Goal: Task Accomplishment & Management: Manage account settings

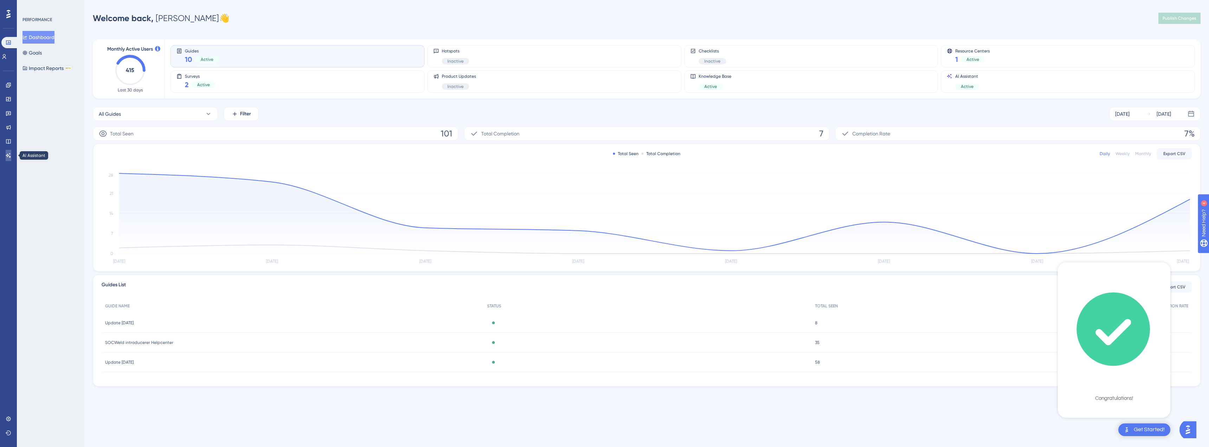
click at [8, 153] on icon at bounding box center [9, 155] width 6 height 6
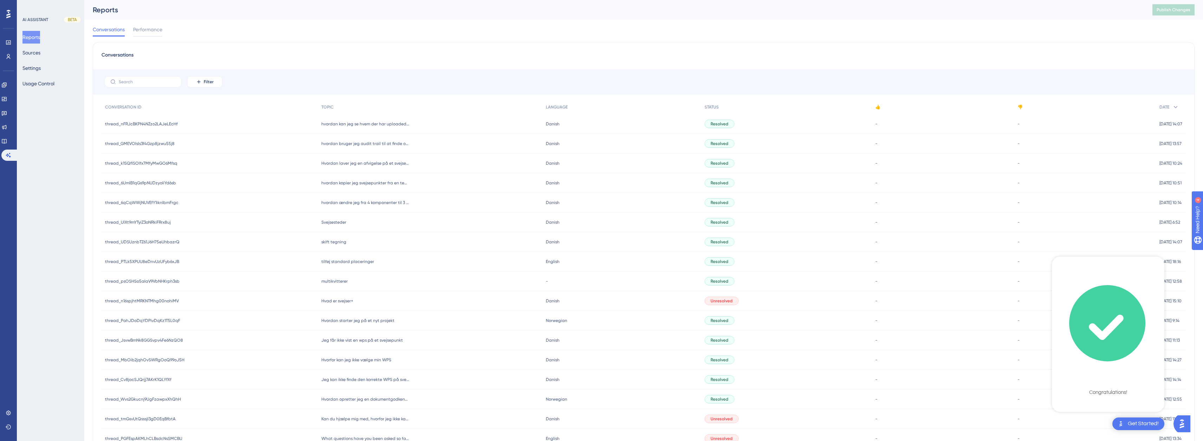
click at [1100, 326] on icon "checklist loading" at bounding box center [1107, 328] width 28 height 18
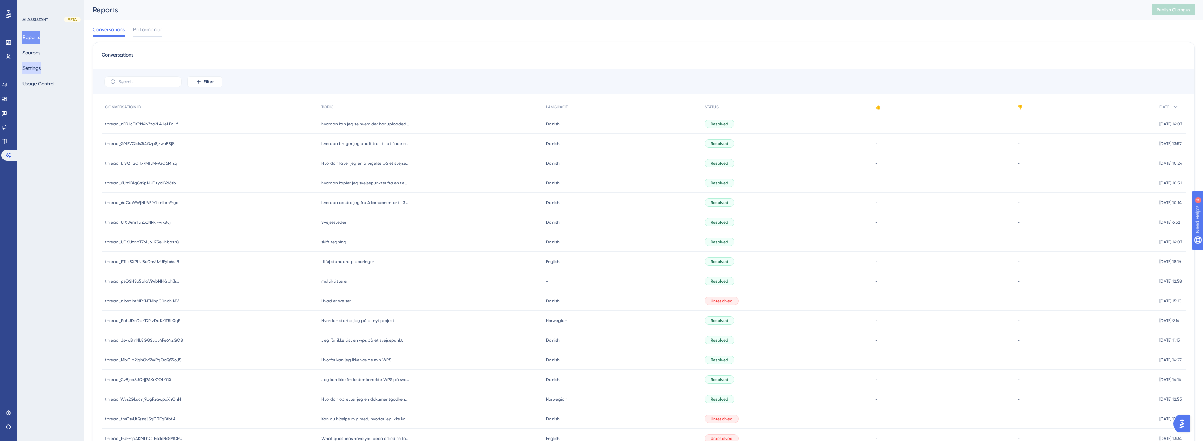
click at [41, 70] on button "Settings" at bounding box center [31, 68] width 18 height 13
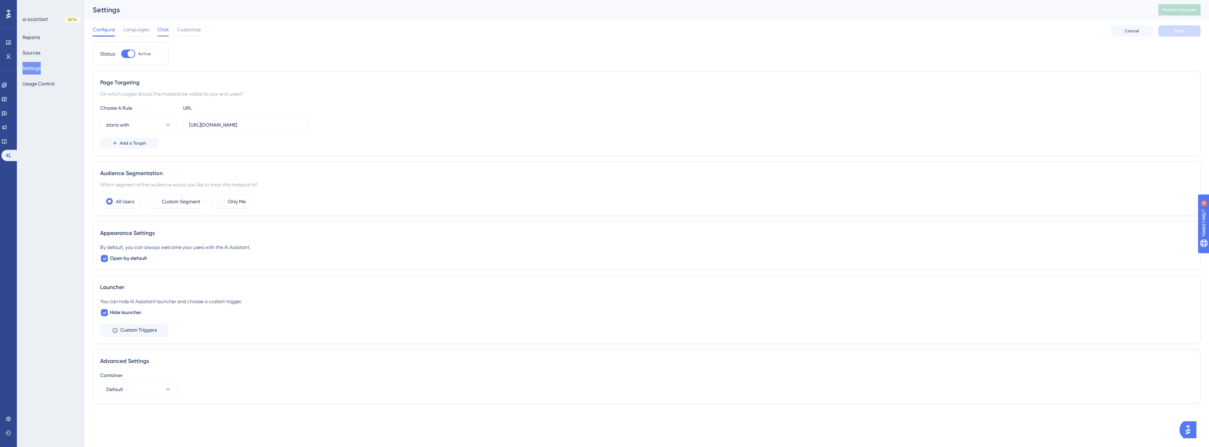
click at [162, 28] on span "Chat" at bounding box center [162, 29] width 11 height 8
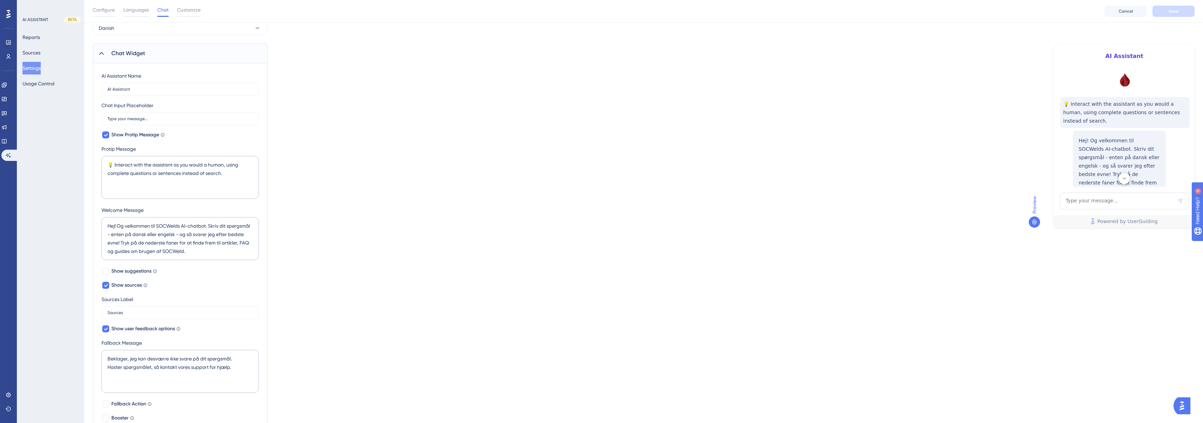
scroll to position [35, 0]
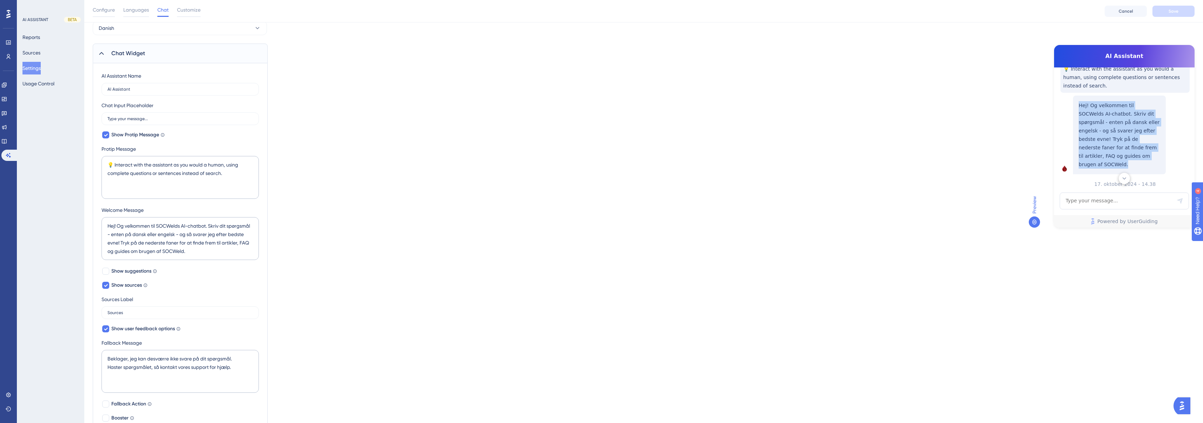
drag, startPoint x: 1085, startPoint y: 138, endPoint x: 1079, endPoint y: 91, distance: 47.4
click at [1079, 96] on div "Hej! Og velkommen til SOCWelds AI-chatbot. Skriv dit spørgsmål - enten på dansk…" at bounding box center [1119, 135] width 93 height 79
click at [1098, 126] on p "Hej! Og velkommen til SOCWelds AI-chatbot. Skriv dit spørgsmål - enten på dansk…" at bounding box center [1120, 134] width 82 height 67
click at [1106, 150] on p "Hej! Og velkommen til SOCWelds AI-chatbot. Skriv dit spørgsmål - enten på dansk…" at bounding box center [1120, 134] width 82 height 67
click at [1096, 141] on p "Hej! Og velkommen til SOCWelds AI-chatbot. Skriv dit spørgsmål - enten på dansk…" at bounding box center [1120, 134] width 82 height 67
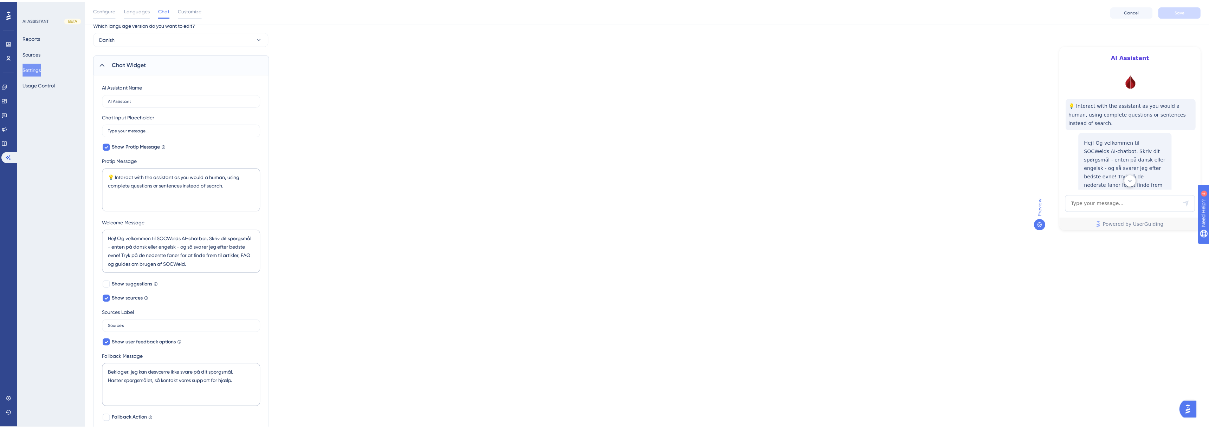
scroll to position [0, 0]
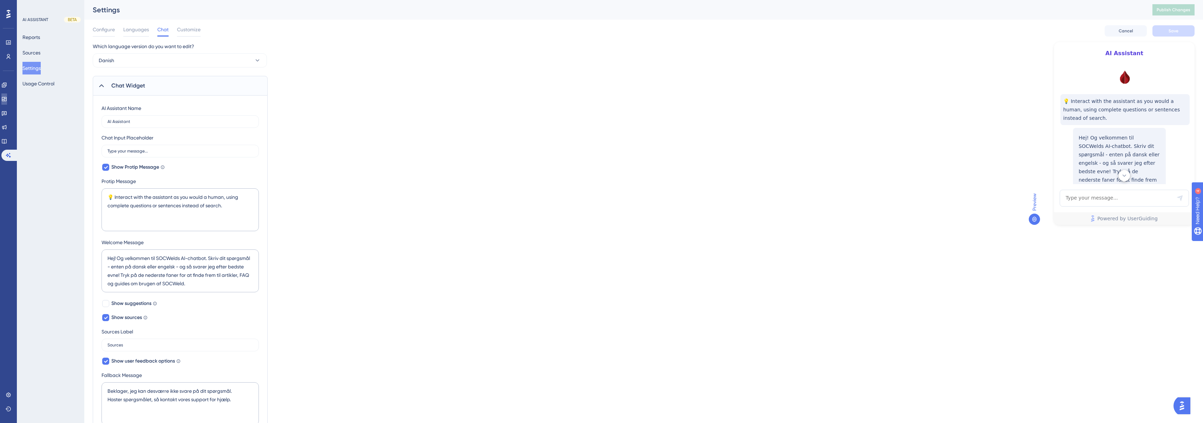
click at [5, 100] on link at bounding box center [4, 98] width 6 height 11
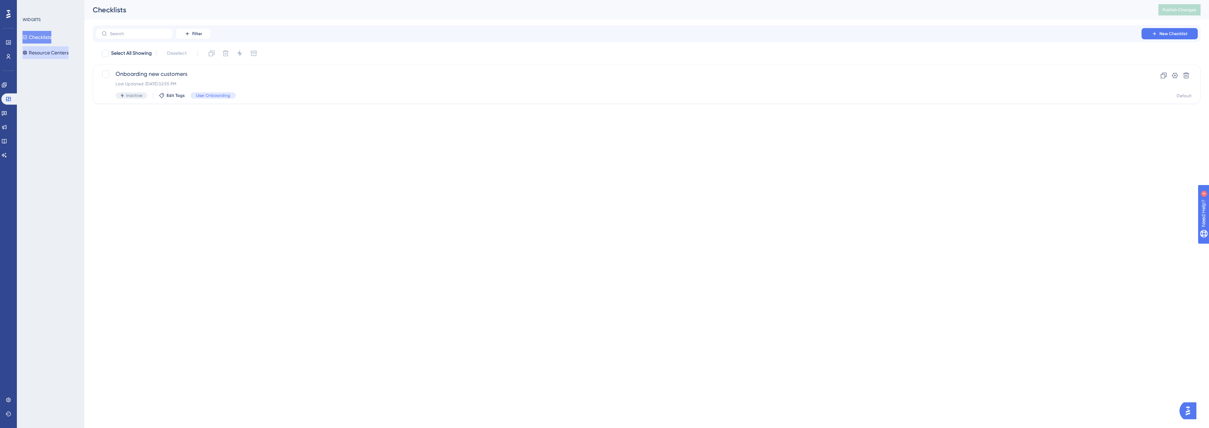
click at [63, 56] on button "Resource Centers" at bounding box center [45, 52] width 46 height 13
click at [201, 79] on div "HelpCenter SOCWeld Last Updated: [DATE] 02:57 PM Active Edit Tags" at bounding box center [619, 84] width 1006 height 29
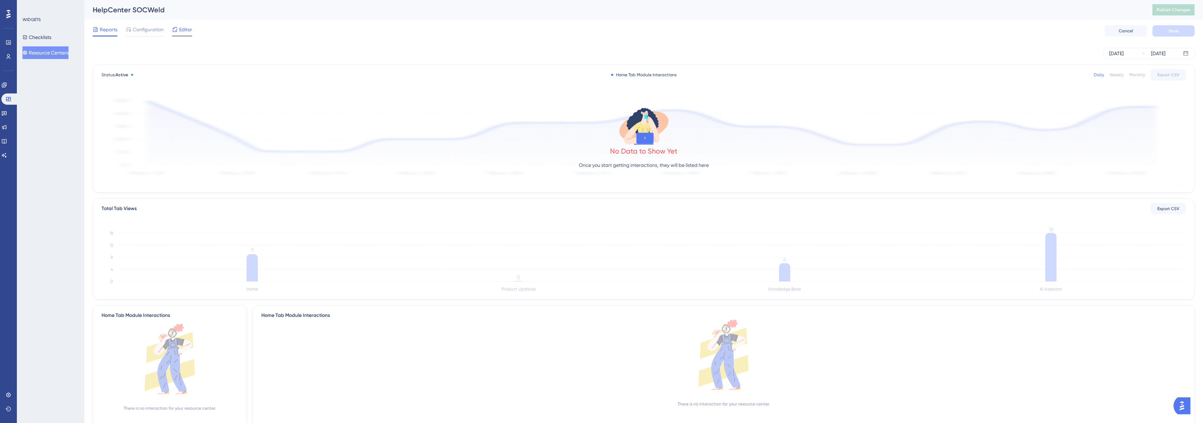
click at [182, 31] on span "Editor" at bounding box center [185, 29] width 13 height 8
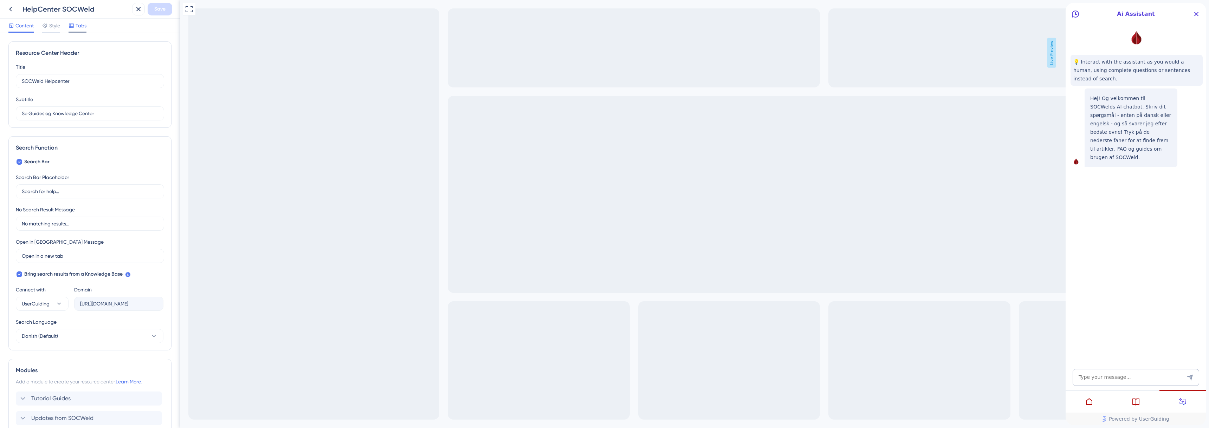
click at [79, 25] on span "Tabs" at bounding box center [81, 25] width 11 height 8
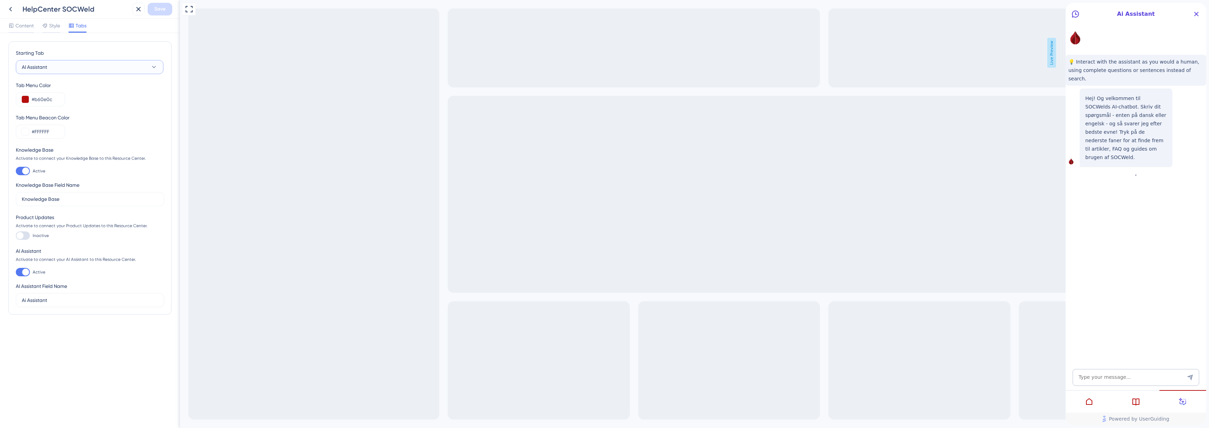
click at [153, 69] on icon at bounding box center [153, 67] width 7 height 7
click at [25, 274] on div at bounding box center [25, 272] width 7 height 7
click at [16, 273] on input "Active" at bounding box center [15, 272] width 0 height 0
checkbox input "false"
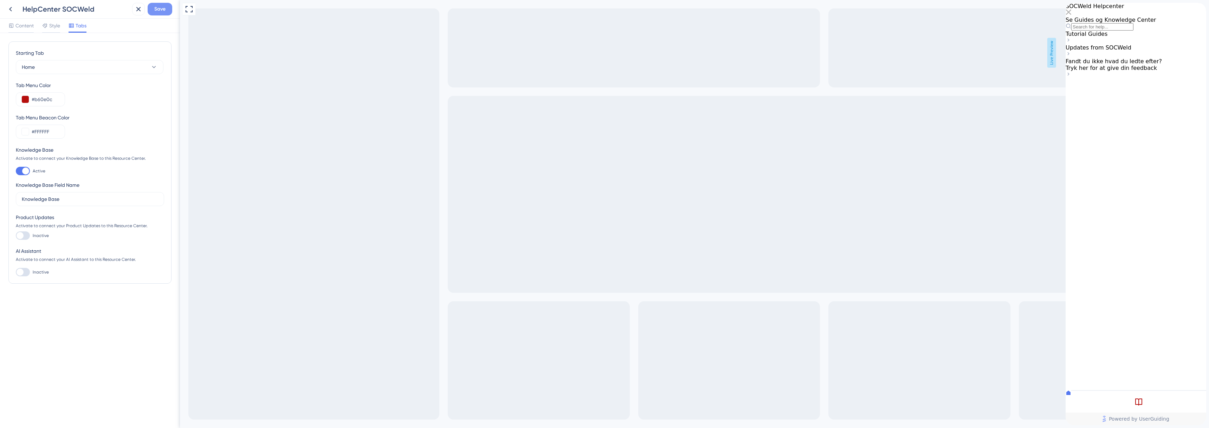
click at [157, 12] on span "Save" at bounding box center [159, 9] width 11 height 8
click at [133, 12] on icon at bounding box center [133, 12] width 7 height 7
click at [5, 11] on button at bounding box center [10, 9] width 13 height 13
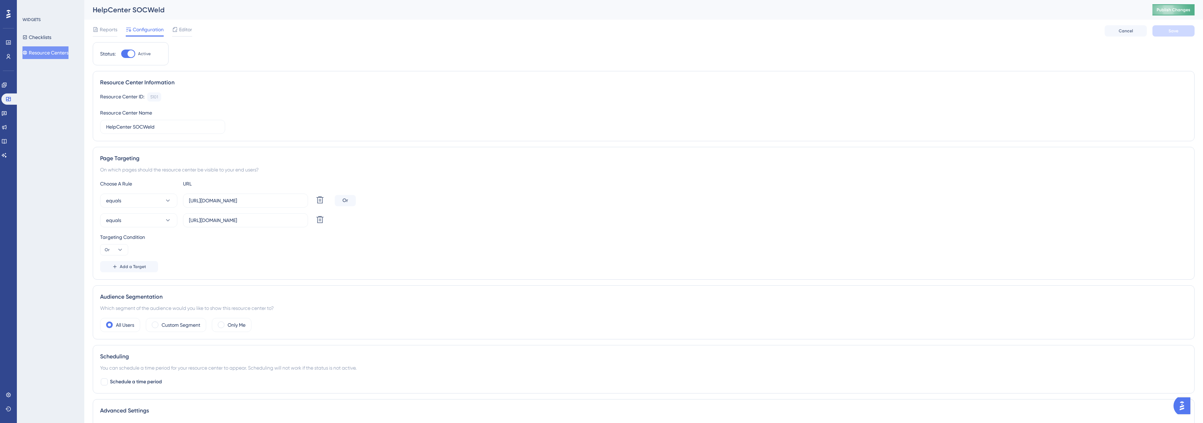
click at [1167, 13] on button "Publish Changes" at bounding box center [1174, 9] width 42 height 11
click at [183, 31] on span "Editor" at bounding box center [185, 29] width 13 height 8
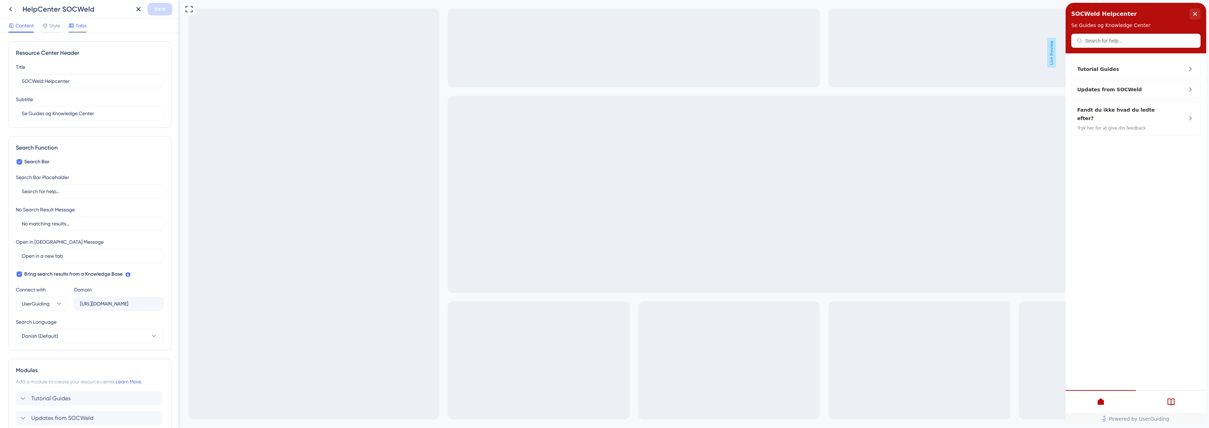
click at [82, 31] on div "Tabs" at bounding box center [78, 26] width 18 height 11
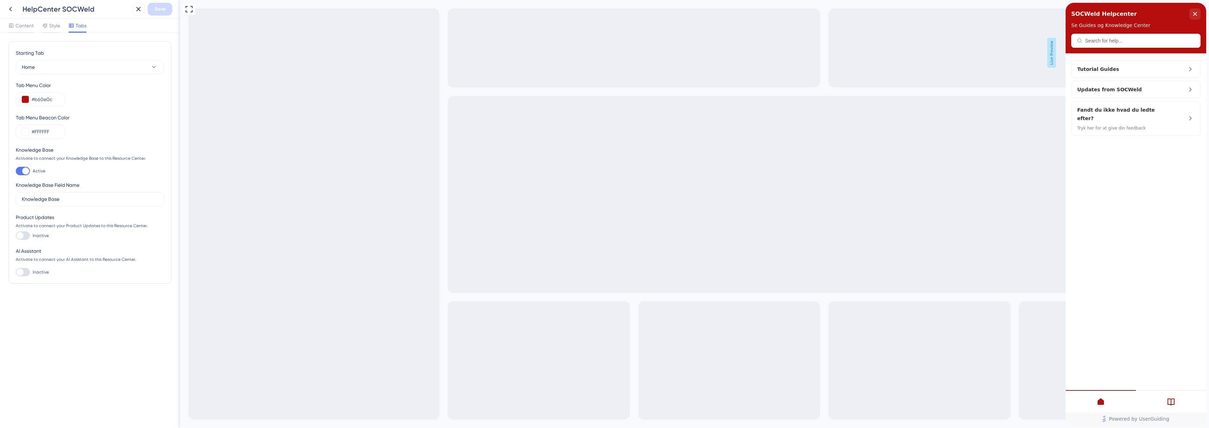
click at [21, 269] on div at bounding box center [20, 272] width 7 height 7
click at [16, 272] on input "Inactive" at bounding box center [15, 272] width 0 height 0
checkbox input "true"
click at [162, 11] on span "Save" at bounding box center [159, 9] width 11 height 8
click at [133, 14] on icon at bounding box center [133, 12] width 7 height 7
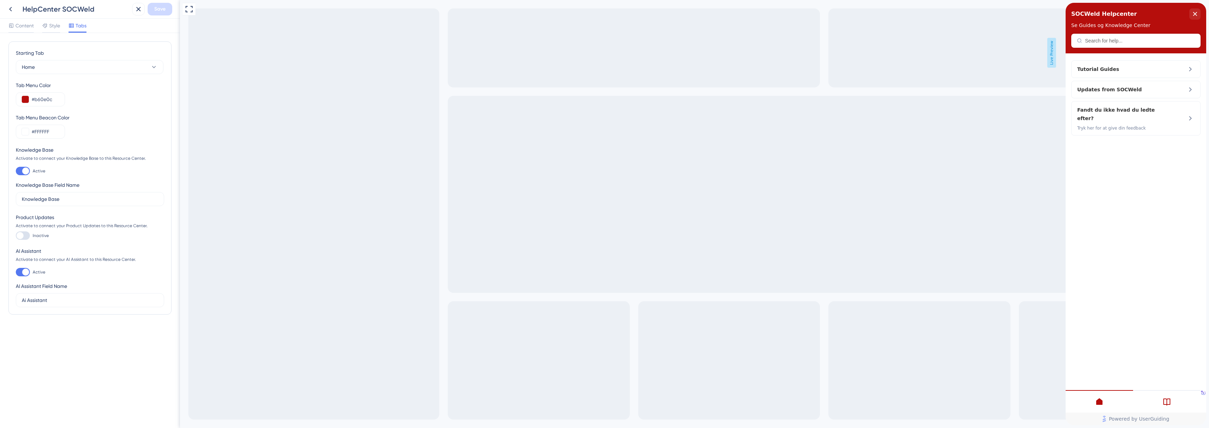
click at [2, 6] on div "HelpCenter SOCWeld Save" at bounding box center [90, 9] width 180 height 19
click at [8, 8] on icon at bounding box center [10, 9] width 8 height 8
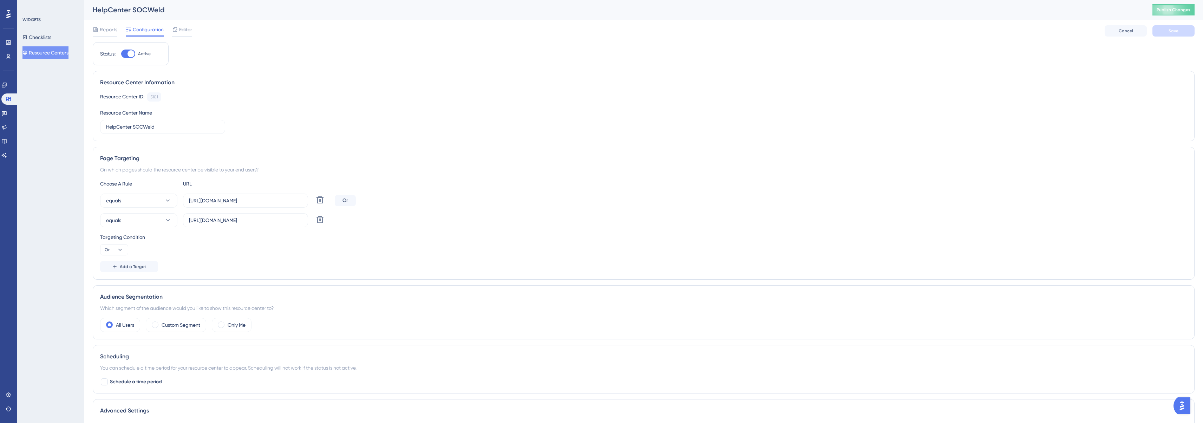
click at [1187, 16] on div "HelpCenter SOCWeld Publish Changes" at bounding box center [643, 10] width 1119 height 20
click at [1182, 9] on span "Publish Changes" at bounding box center [1174, 10] width 34 height 6
click at [182, 35] on div "Editor" at bounding box center [182, 30] width 20 height 11
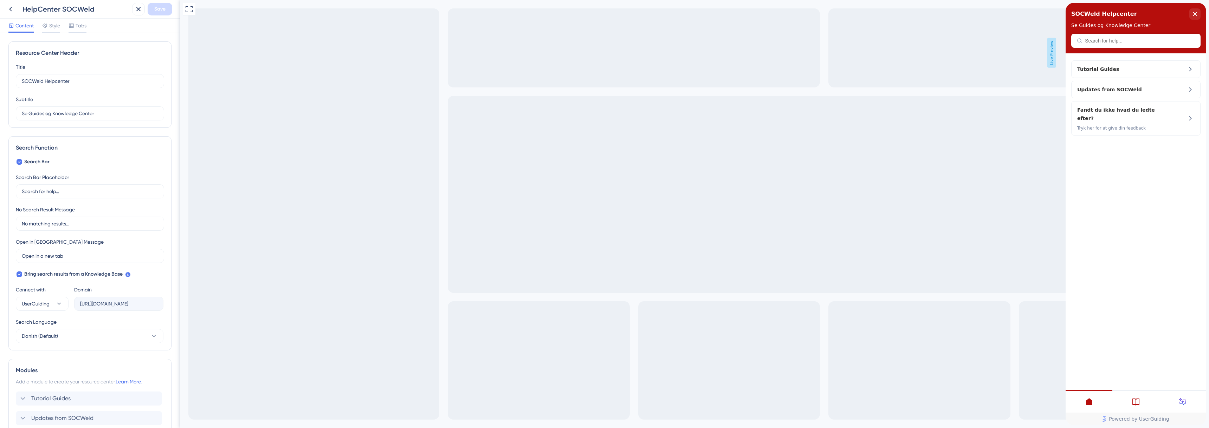
click at [1180, 399] on icon at bounding box center [1180, 400] width 4 height 4
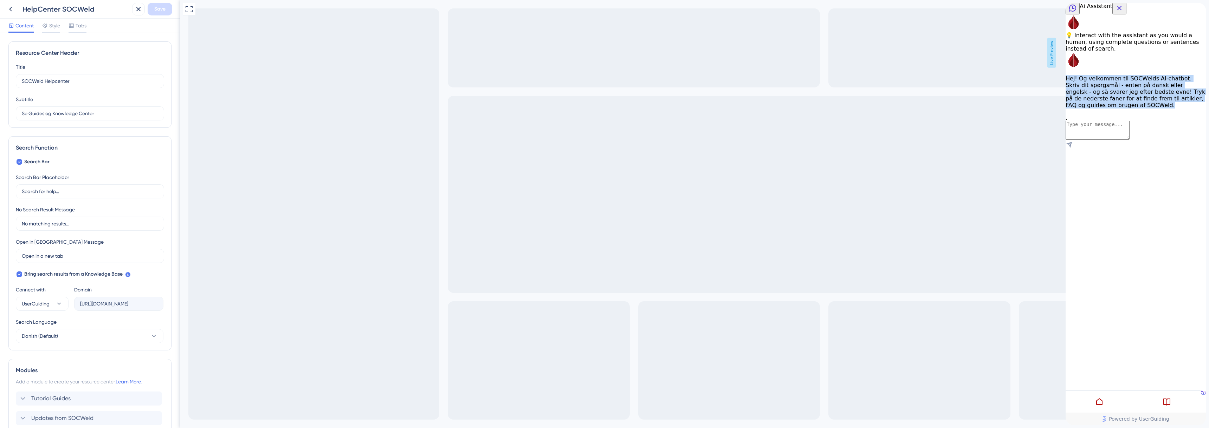
drag, startPoint x: 1121, startPoint y: 142, endPoint x: 1091, endPoint y: 93, distance: 57.4
click at [1091, 93] on p "Hej! Og velkommen til SOCWelds AI-chatbot. Skriv dit spørgsmål - enten på dansk…" at bounding box center [1135, 91] width 141 height 33
click at [1110, 109] on p "Hej! Og velkommen til SOCWelds AI-chatbot. Skriv dit spørgsmål - enten på dansk…" at bounding box center [1135, 91] width 141 height 33
drag, startPoint x: 1114, startPoint y: 140, endPoint x: 1088, endPoint y: 92, distance: 54.2
click at [1088, 92] on div "Hej! Og velkommen til SOCWelds AI-chatbot. Skriv dit spørgsmål - enten på dansk…" at bounding box center [1135, 91] width 141 height 33
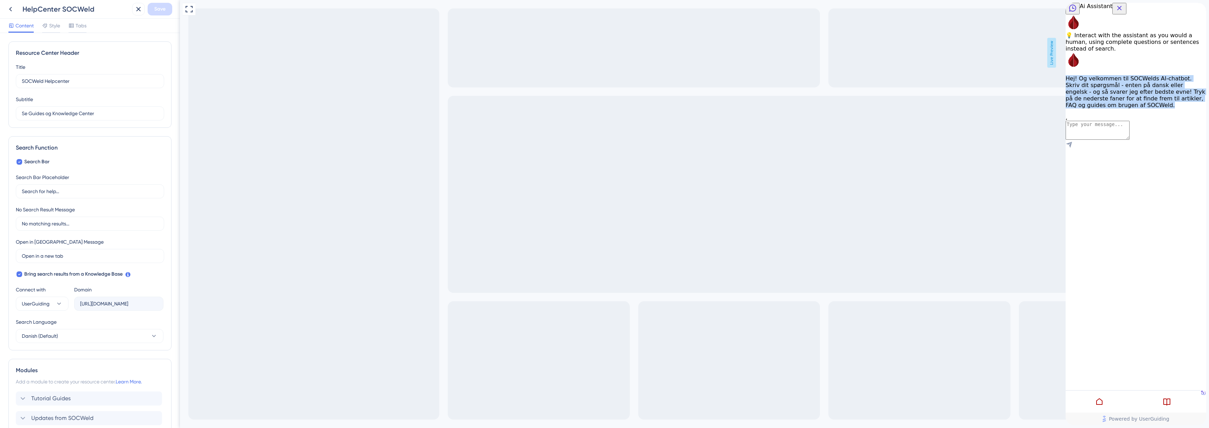
click at [1114, 109] on p "Hej! Og velkommen til SOCWelds AI-chatbot. Skriv dit spørgsmål - enten på dansk…" at bounding box center [1135, 91] width 141 height 33
drag, startPoint x: 1114, startPoint y: 139, endPoint x: 1090, endPoint y: 92, distance: 53.9
click at [1090, 92] on div "Hej! Og velkommen til SOCWelds AI-chatbot. Skriv dit spørgsmål - enten på dansk…" at bounding box center [1135, 91] width 141 height 33
click at [1119, 109] on p "Hej! Og velkommen til SOCWelds AI-chatbot. Skriv dit spørgsmål - enten på dansk…" at bounding box center [1135, 91] width 141 height 33
